Goal: Task Accomplishment & Management: Complete application form

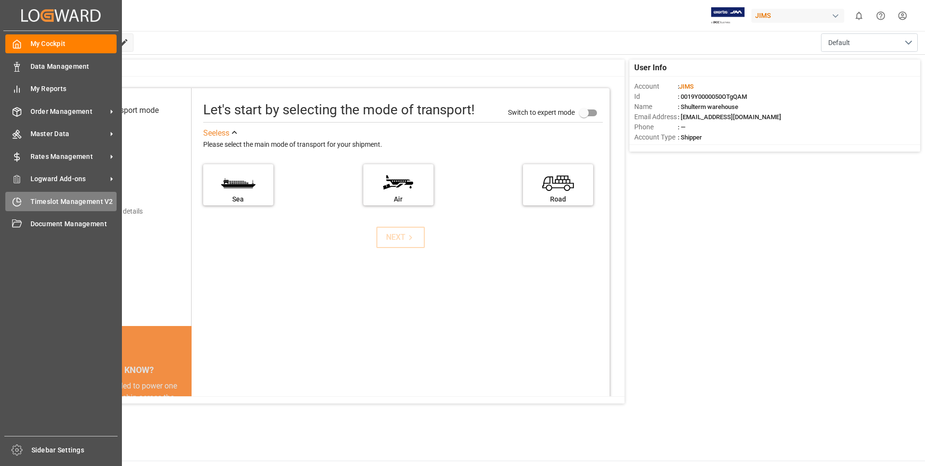
click at [36, 200] on span "Timeslot Management V2" at bounding box center [73, 201] width 87 height 10
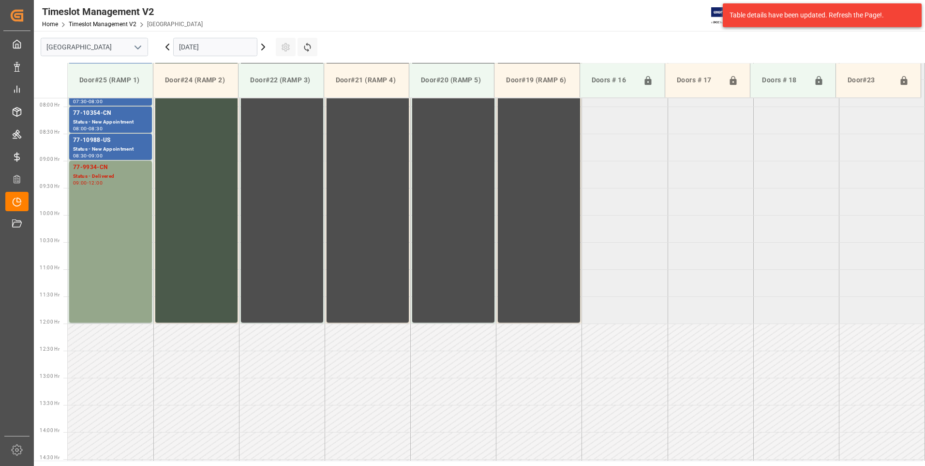
scroll to position [428, 0]
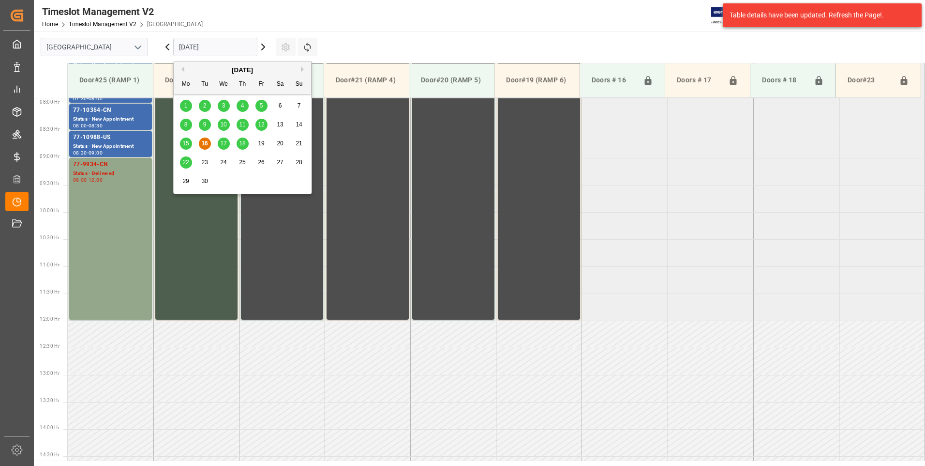
click at [236, 50] on input "[DATE]" at bounding box center [215, 47] width 84 height 18
click at [223, 143] on span "17" at bounding box center [223, 143] width 6 height 7
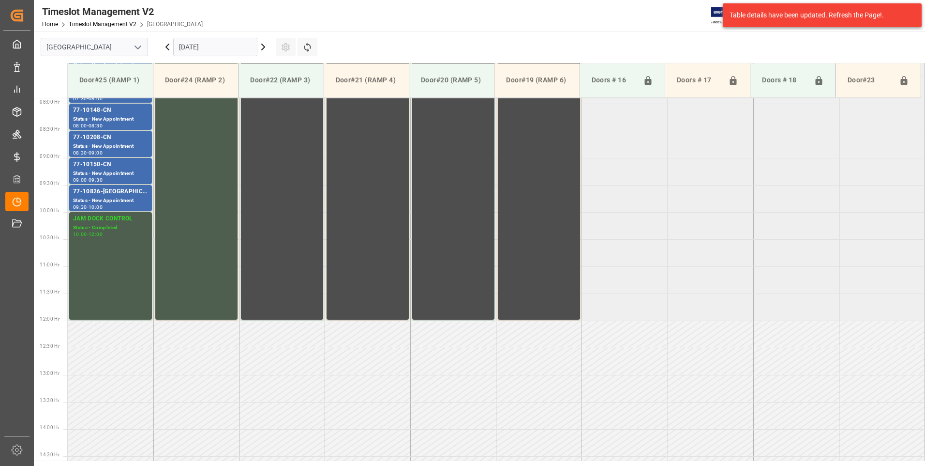
click at [238, 45] on input "[DATE]" at bounding box center [215, 47] width 84 height 18
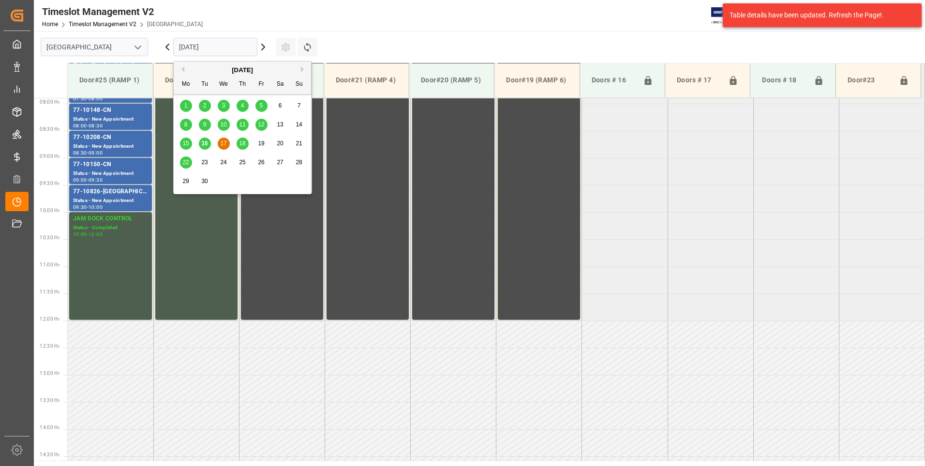
click at [243, 143] on span "18" at bounding box center [242, 143] width 6 height 7
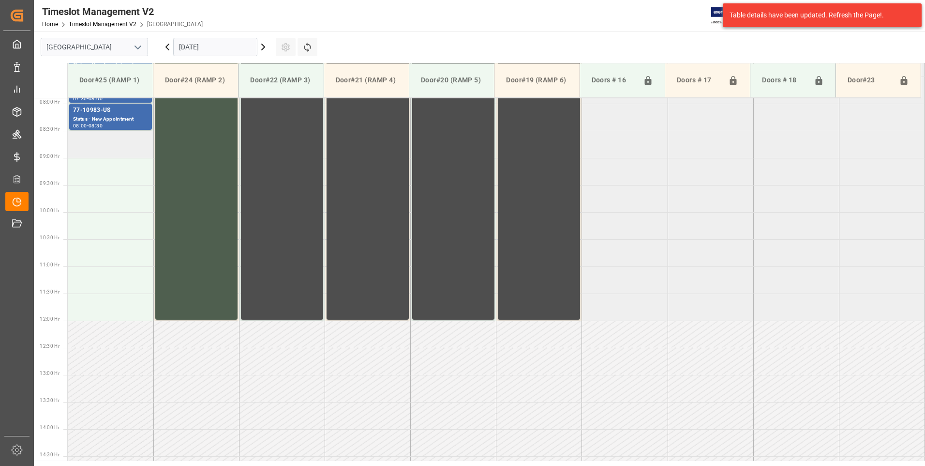
click at [83, 145] on td at bounding box center [111, 144] width 86 height 27
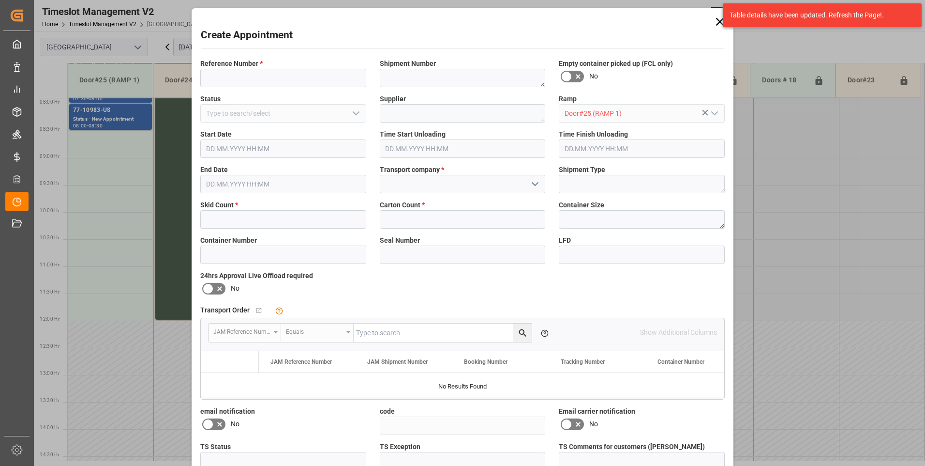
type input "[DATE] 08:30"
type input "[DATE] 09:00"
click at [239, 78] on input at bounding box center [283, 78] width 166 height 18
type input "77-10290-cn"
click at [244, 217] on input "text" at bounding box center [283, 219] width 166 height 18
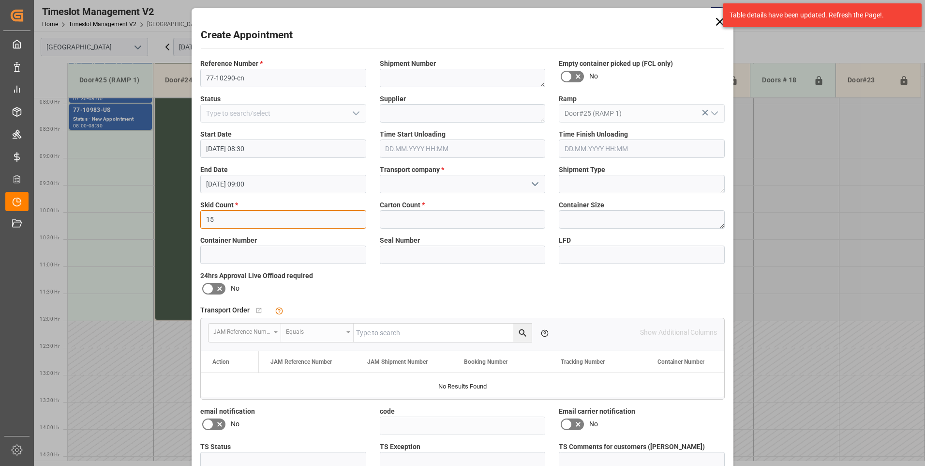
type input "15"
click at [438, 222] on input "text" at bounding box center [463, 219] width 166 height 18
type input "225"
click at [443, 185] on input at bounding box center [463, 184] width 166 height 18
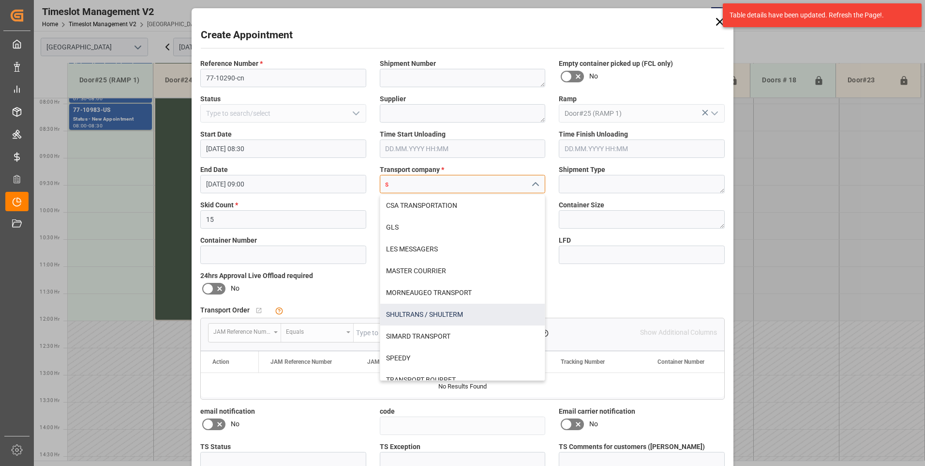
click at [425, 314] on div "SHULTRANS / SHULTERM" at bounding box center [462, 314] width 165 height 22
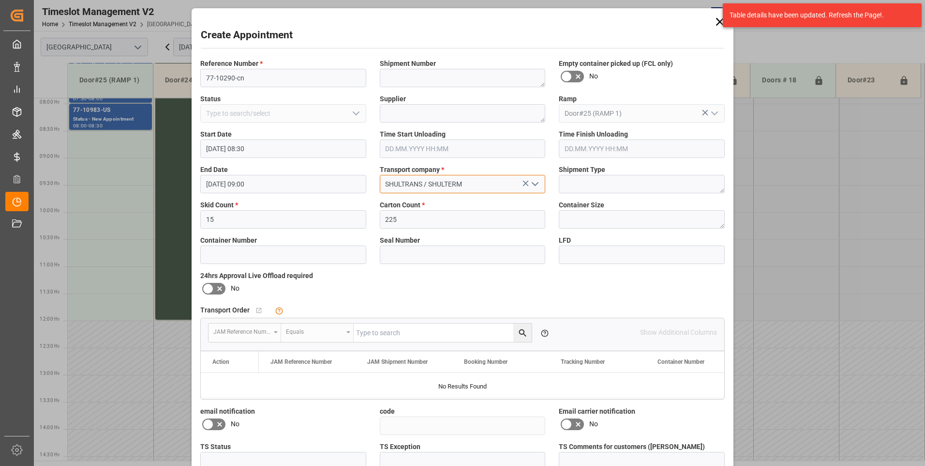
type input "SHULTRANS / SHULTERM"
click at [211, 292] on icon at bounding box center [208, 289] width 12 height 12
click at [0, 0] on input "checkbox" at bounding box center [0, 0] width 0 height 0
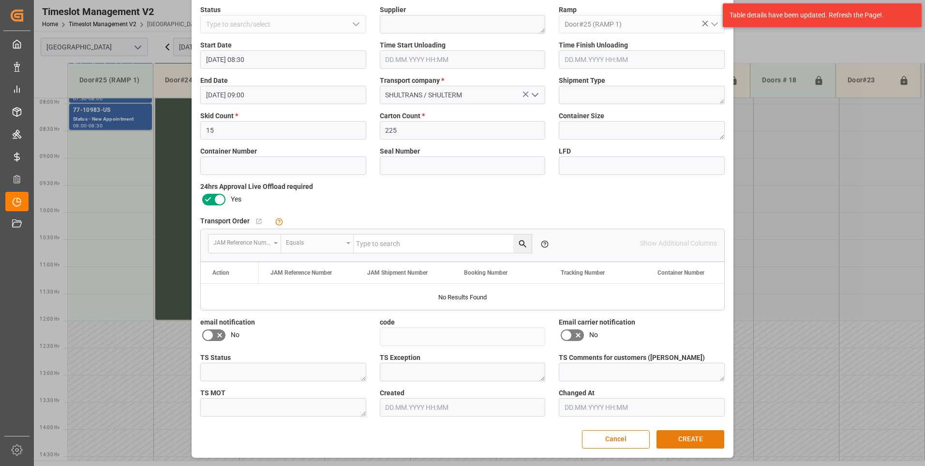
click at [704, 437] on button "CREATE" at bounding box center [691, 439] width 68 height 18
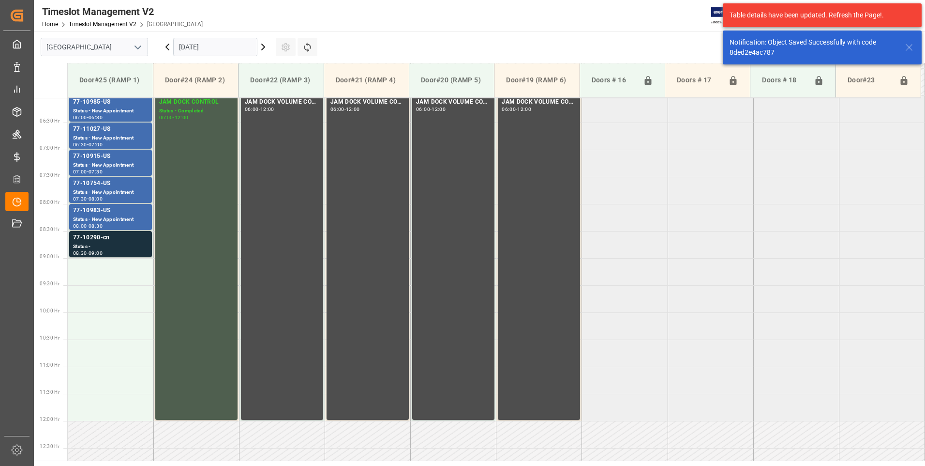
scroll to position [374, 0]
